Goal: Task Accomplishment & Management: Manage account settings

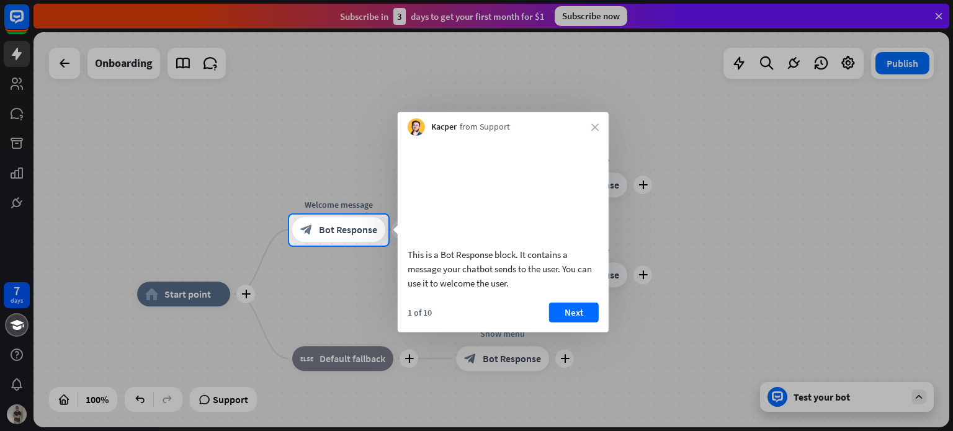
click at [574, 322] on button "Next" at bounding box center [574, 312] width 50 height 20
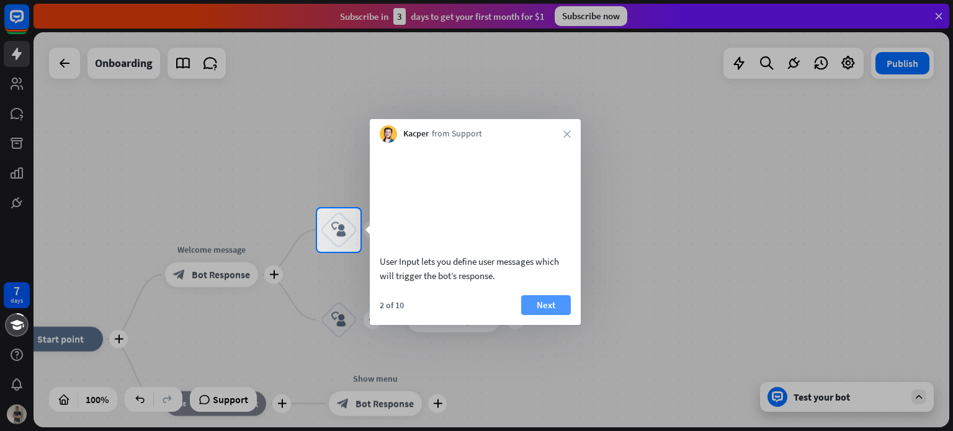
click at [556, 315] on button "Next" at bounding box center [546, 305] width 50 height 20
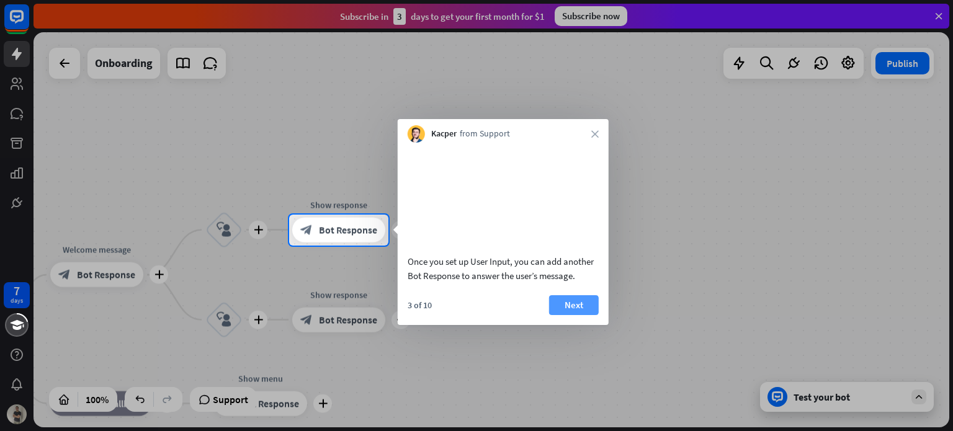
click at [570, 315] on button "Next" at bounding box center [574, 305] width 50 height 20
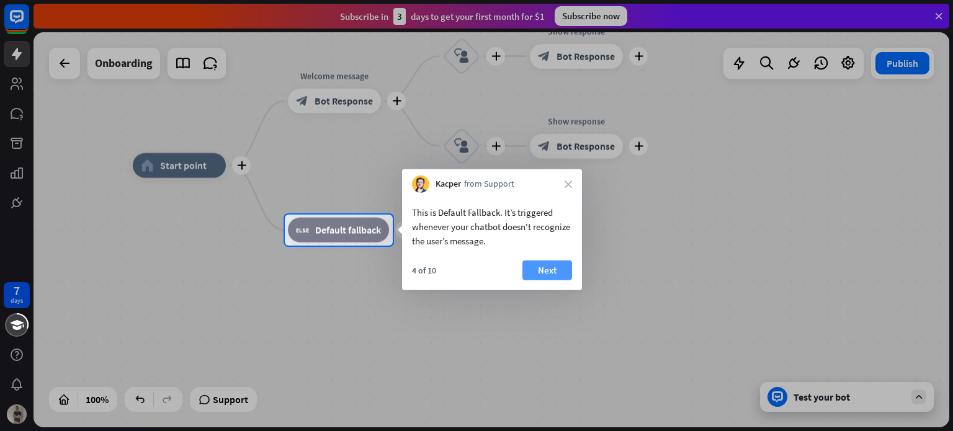
click at [545, 272] on button "Next" at bounding box center [547, 270] width 50 height 20
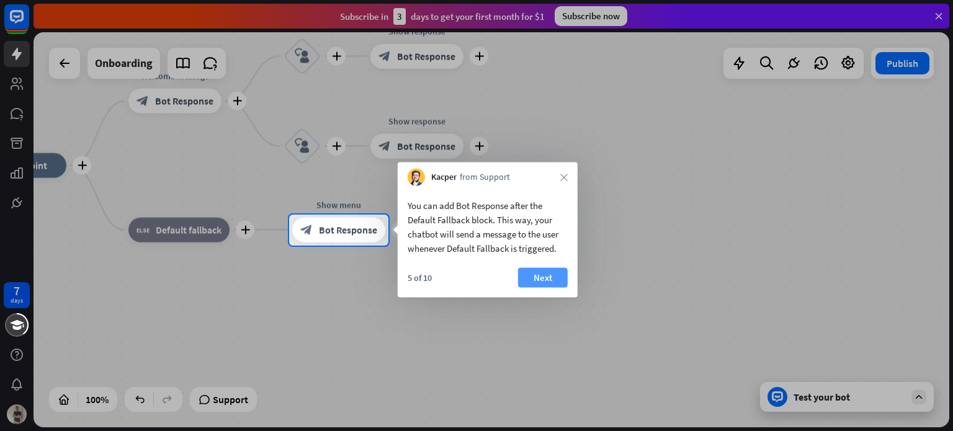
click at [541, 275] on button "Next" at bounding box center [543, 278] width 50 height 20
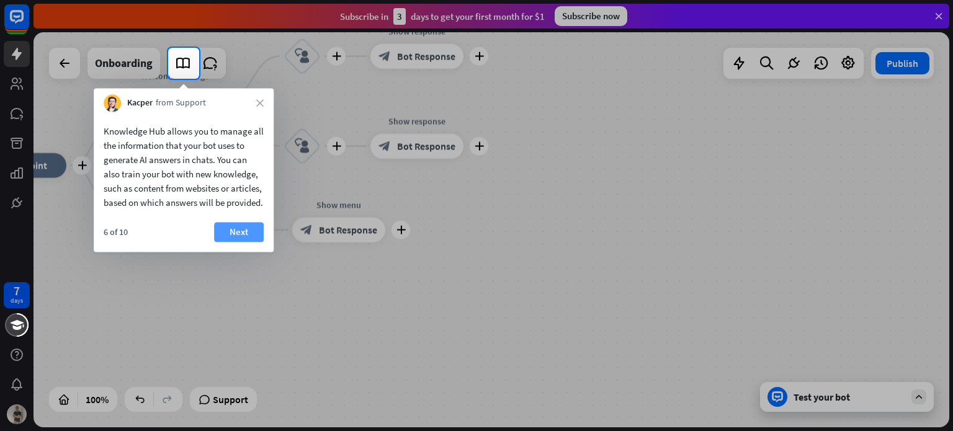
click at [238, 241] on button "Next" at bounding box center [239, 232] width 50 height 20
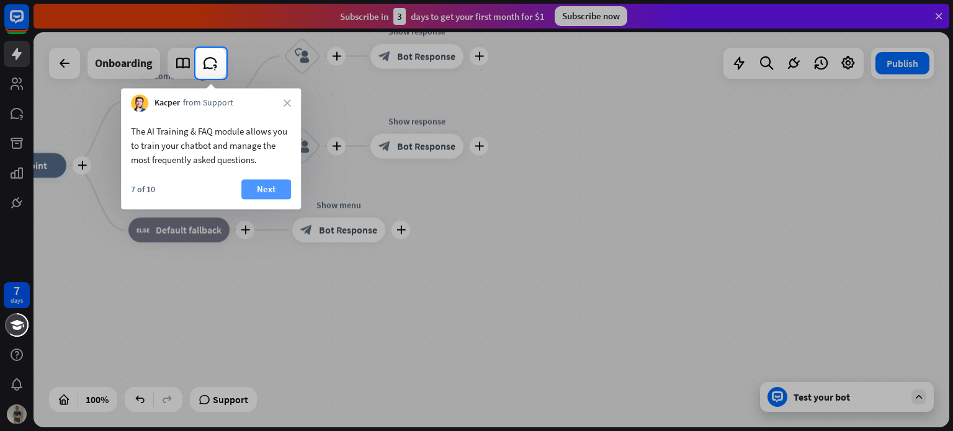
click at [270, 190] on button "Next" at bounding box center [266, 189] width 50 height 20
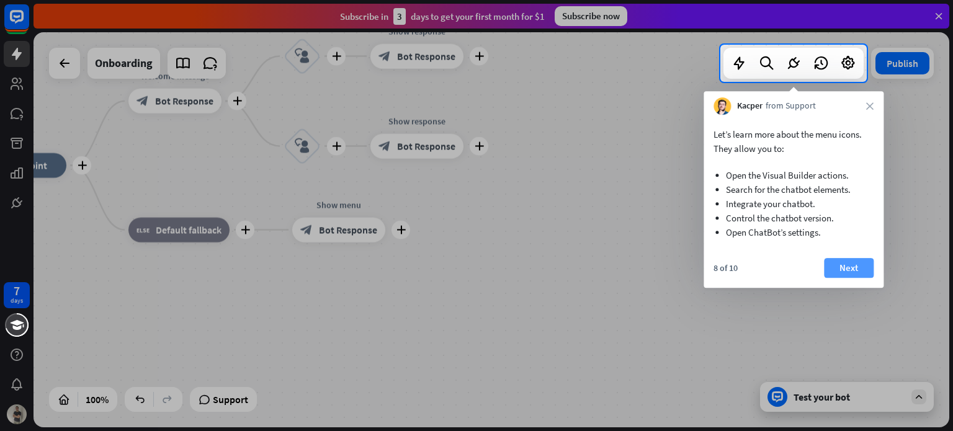
click at [827, 260] on button "Next" at bounding box center [849, 268] width 50 height 20
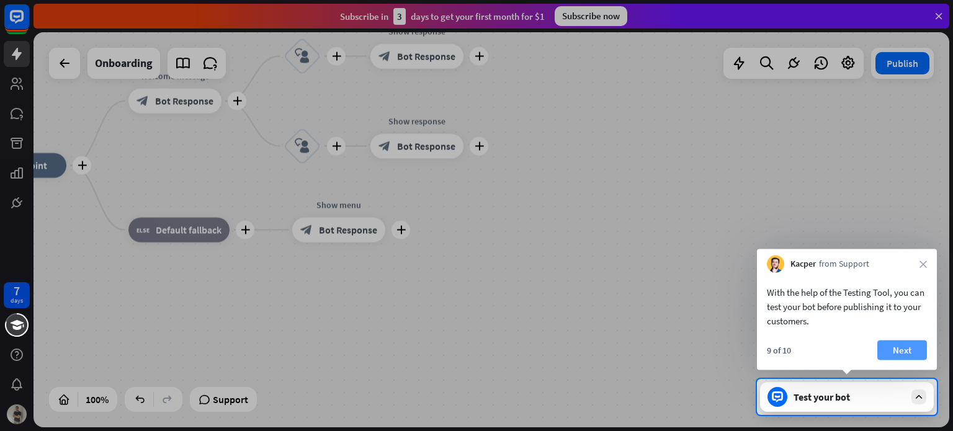
click at [884, 343] on button "Next" at bounding box center [902, 351] width 50 height 20
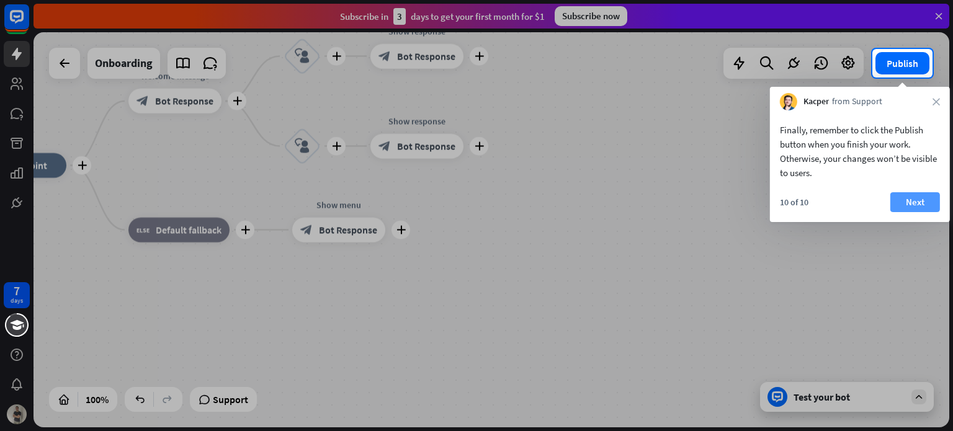
click at [896, 207] on button "Next" at bounding box center [915, 202] width 50 height 20
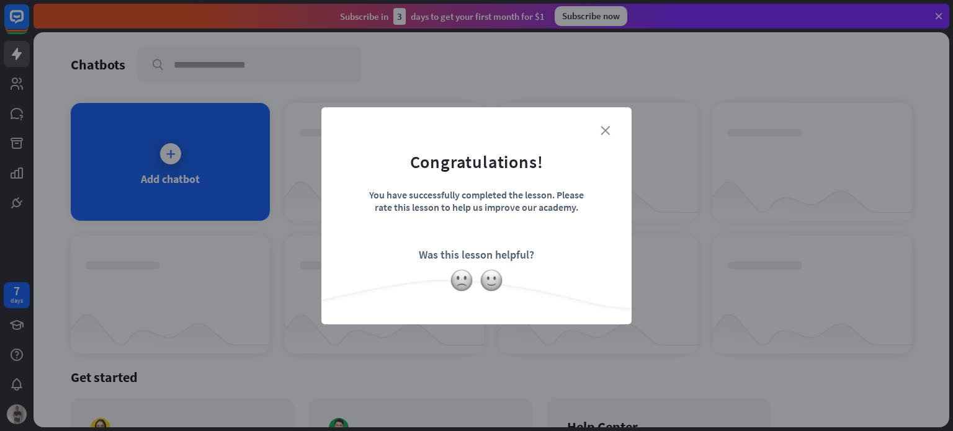
click at [608, 132] on icon "close" at bounding box center [604, 130] width 9 height 9
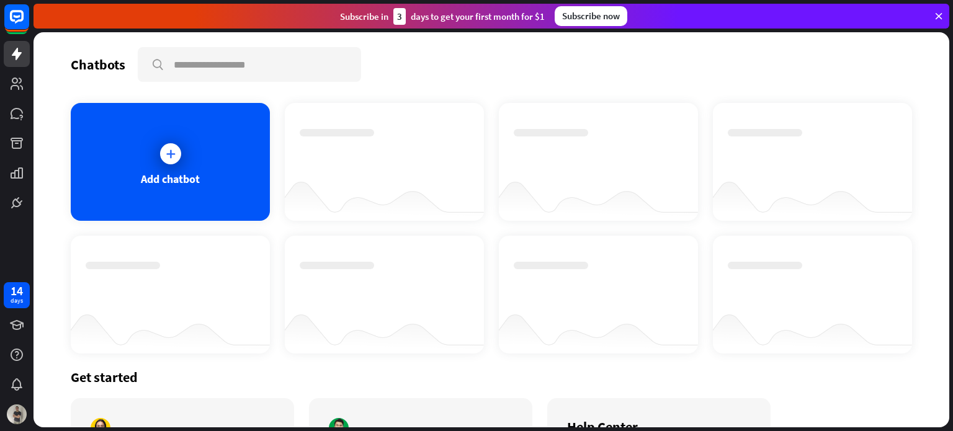
click at [22, 295] on div "14" at bounding box center [17, 290] width 12 height 11
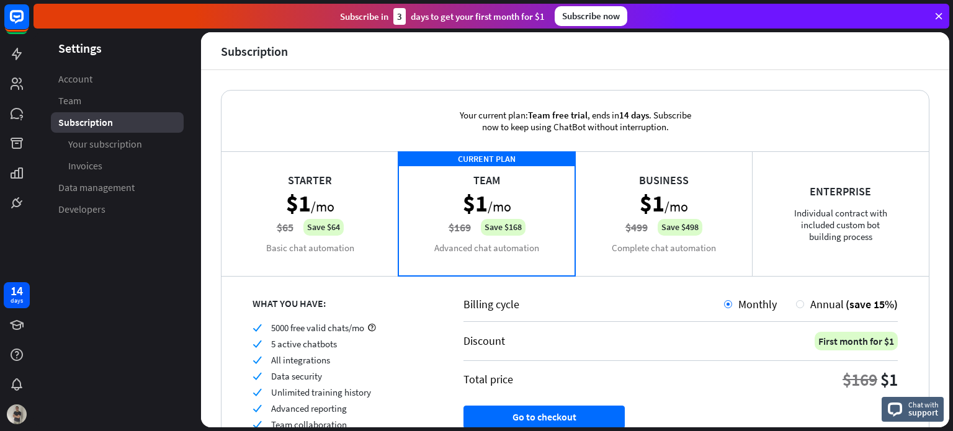
click at [337, 254] on div "Starter $1 /mo $65 Save $64 Basic chat automation" at bounding box center [309, 213] width 177 height 124
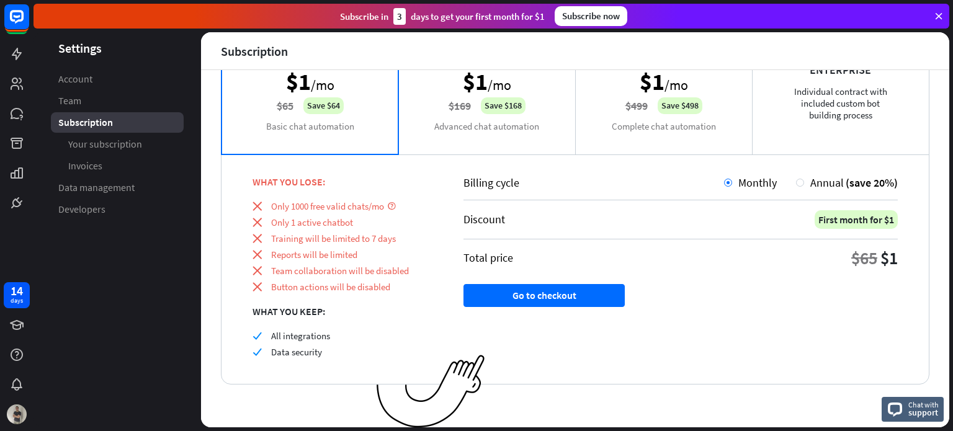
scroll to position [60, 0]
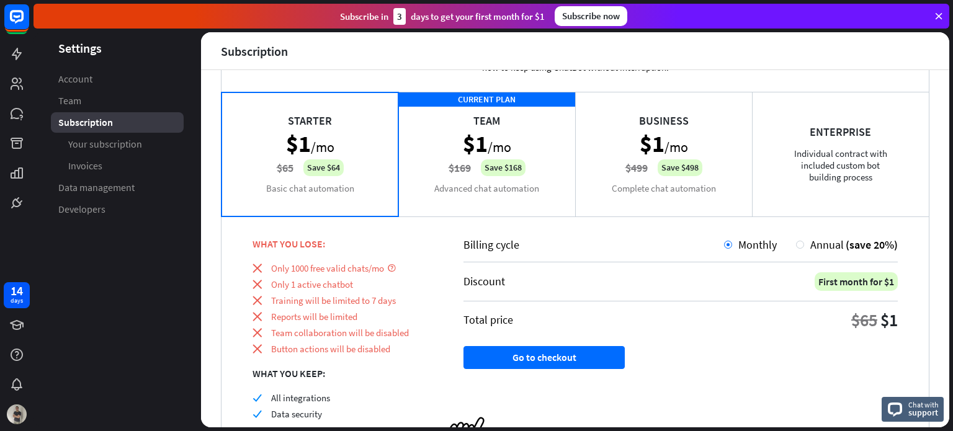
click at [506, 185] on div "CURRENT PLAN Team $1 /mo $169 Save $168 Advanced chat automation" at bounding box center [486, 154] width 177 height 124
